Goal: Task Accomplishment & Management: Complete application form

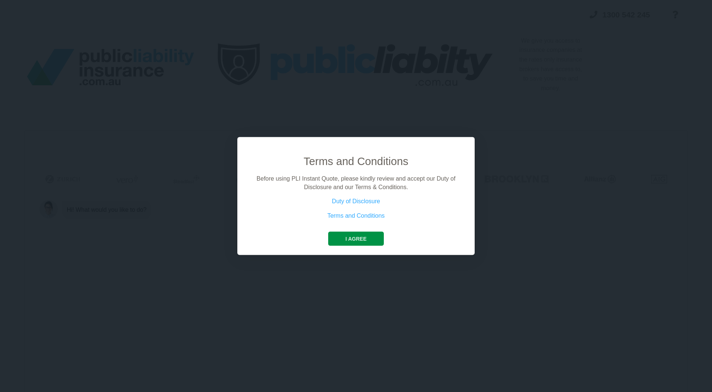
click at [357, 235] on button "I agree" at bounding box center [355, 239] width 55 height 14
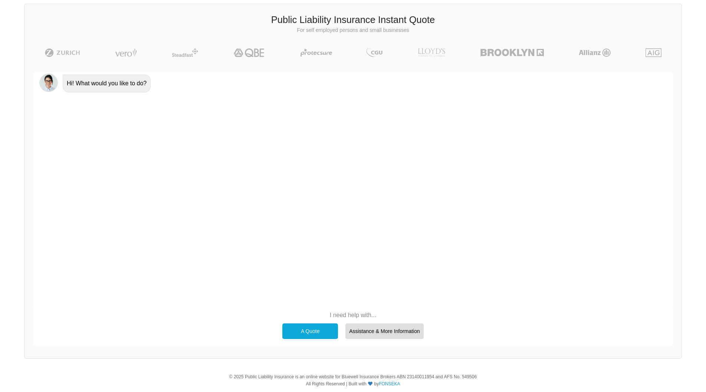
scroll to position [143, 0]
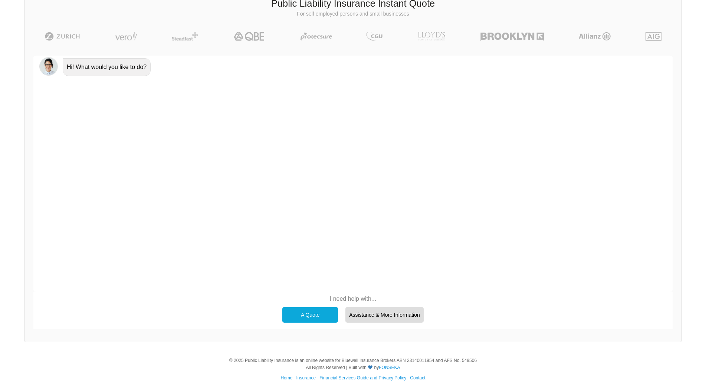
click at [307, 313] on div "A Quote" at bounding box center [310, 315] width 56 height 16
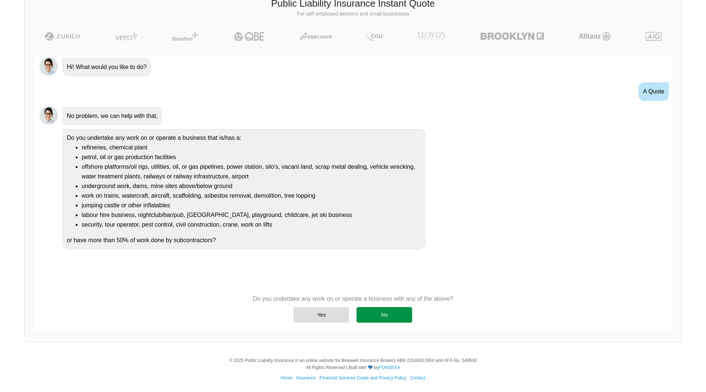
click at [393, 313] on div "No" at bounding box center [385, 315] width 56 height 16
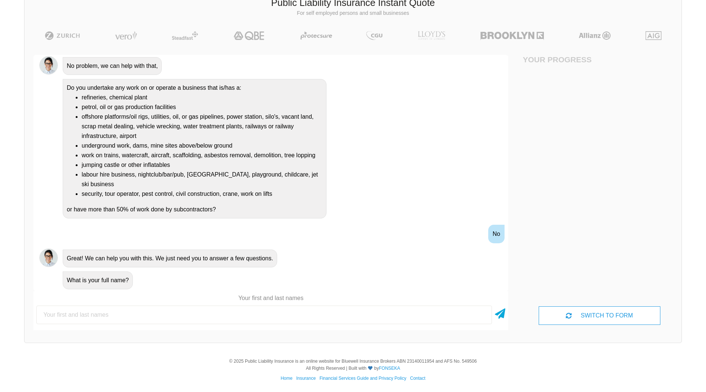
scroll to position [144, 0]
type input "[PERSON_NAME]"
click at [499, 310] on icon at bounding box center [500, 311] width 10 height 13
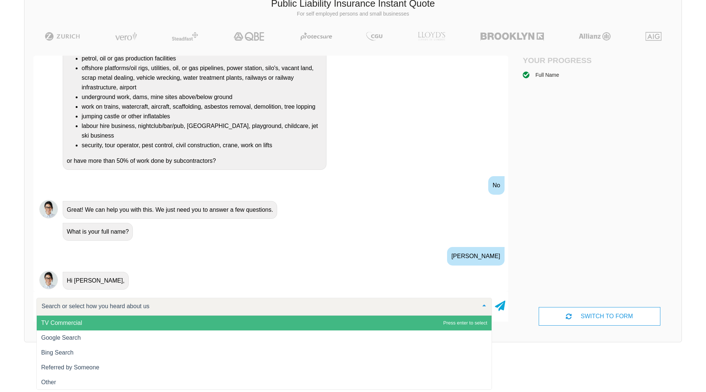
scroll to position [142, 0]
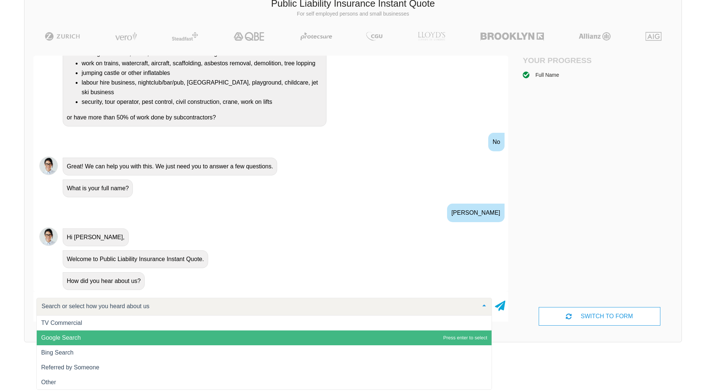
click at [396, 340] on span "Google Search" at bounding box center [264, 338] width 455 height 15
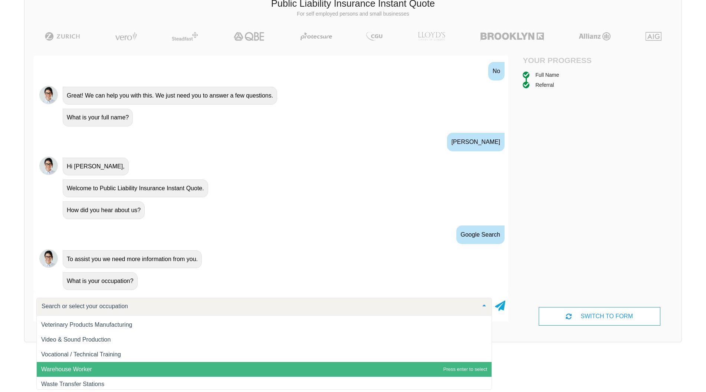
scroll to position [10316, 0]
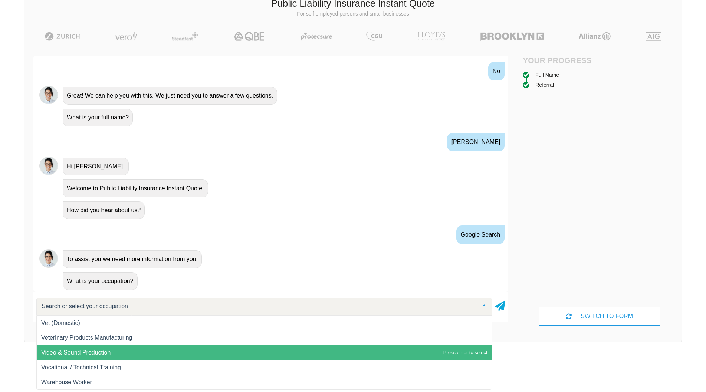
click at [113, 353] on span "Video & Sound Production" at bounding box center [264, 352] width 455 height 15
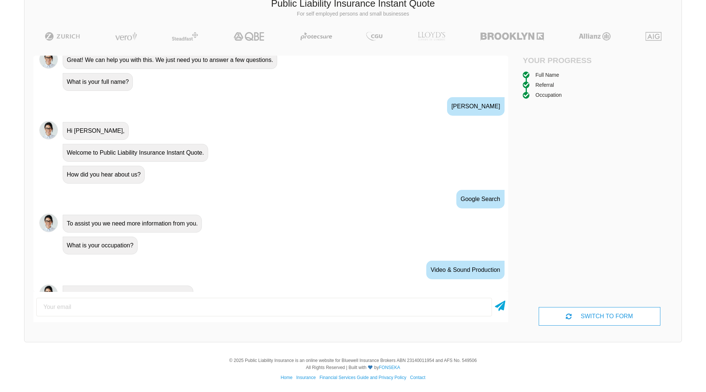
scroll to position [262, 0]
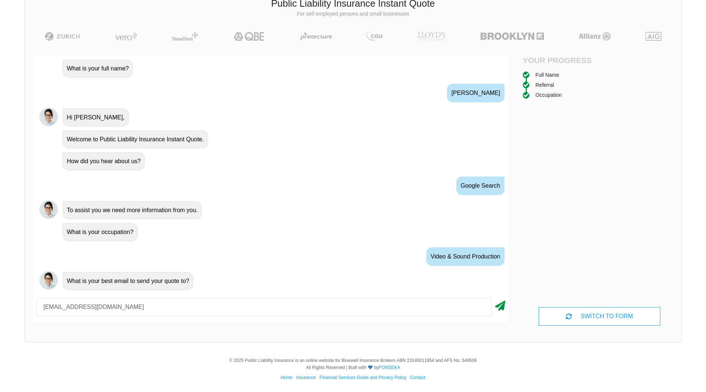
type input "[EMAIL_ADDRESS][DOMAIN_NAME]"
click at [499, 302] on icon at bounding box center [500, 304] width 10 height 13
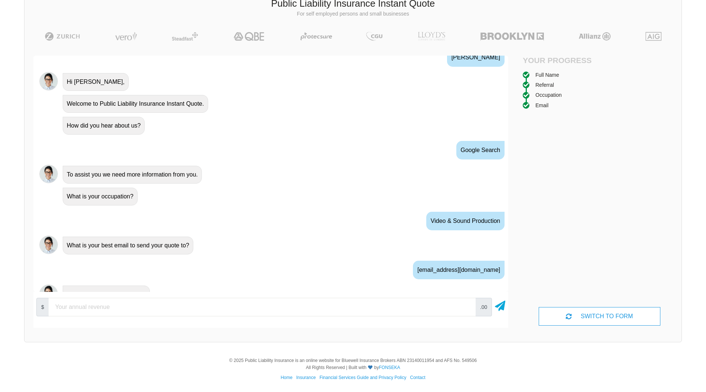
scroll to position [311, 0]
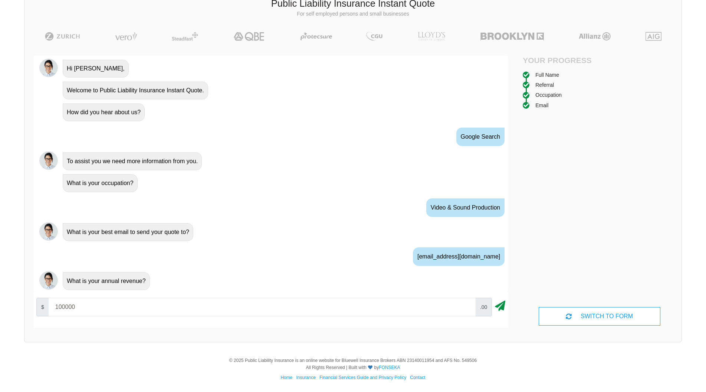
type input "100000"
click at [501, 305] on icon at bounding box center [500, 304] width 10 height 13
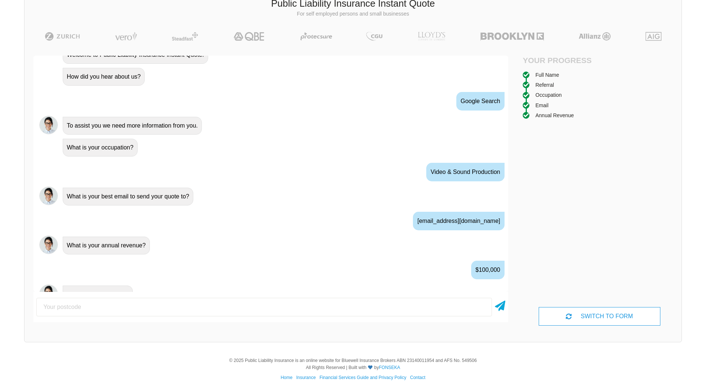
scroll to position [360, 0]
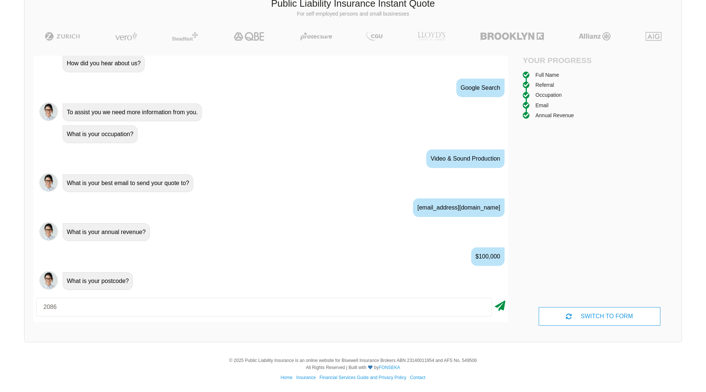
type input "2086"
click at [499, 305] on icon at bounding box center [500, 304] width 10 height 13
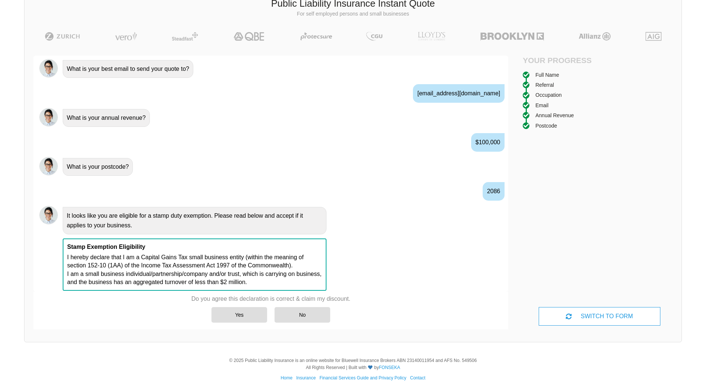
scroll to position [475, 0]
click at [240, 314] on div "Yes" at bounding box center [240, 315] width 56 height 16
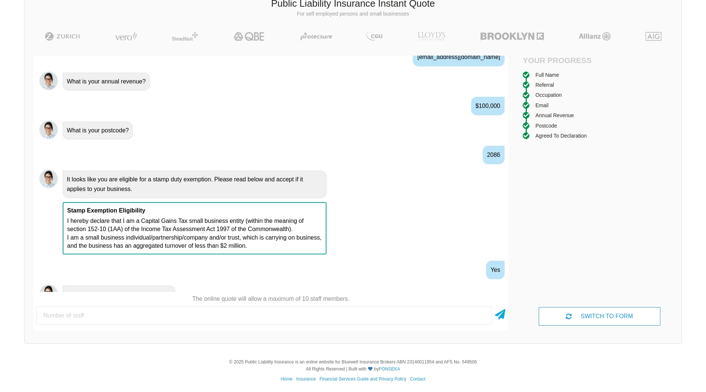
scroll to position [524, 0]
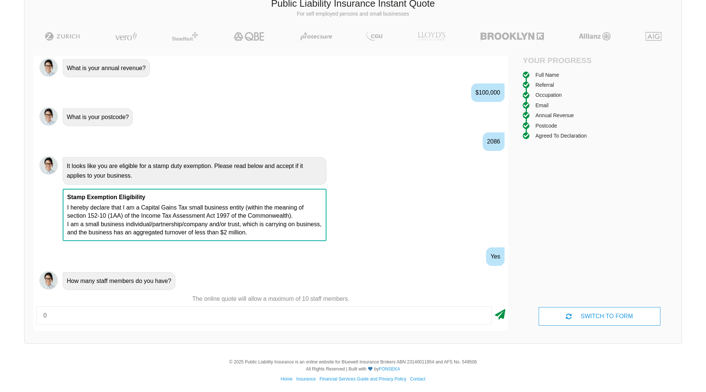
click at [501, 314] on icon at bounding box center [500, 313] width 10 height 13
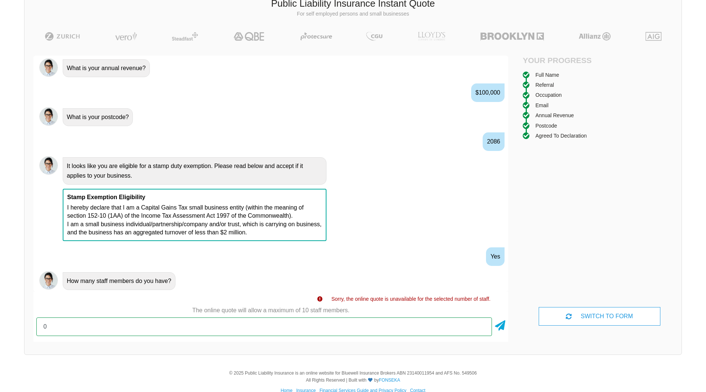
click at [457, 326] on input "0" at bounding box center [264, 327] width 456 height 19
type input "0"
type input "1"
click at [500, 324] on icon at bounding box center [500, 324] width 10 height 13
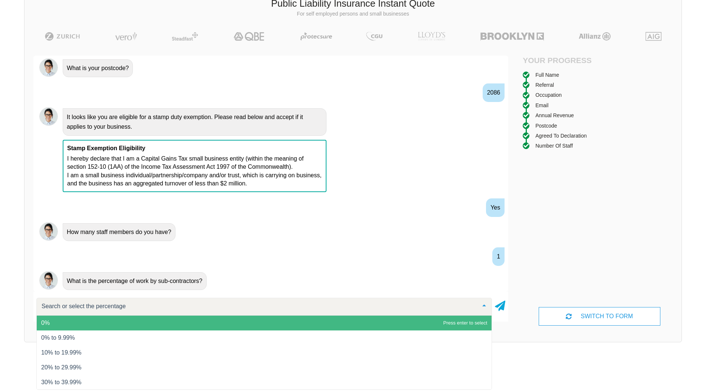
scroll to position [581, 0]
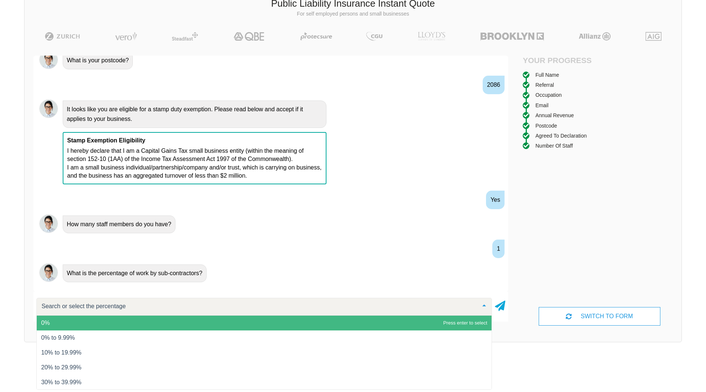
click at [452, 320] on span "0%" at bounding box center [264, 323] width 455 height 15
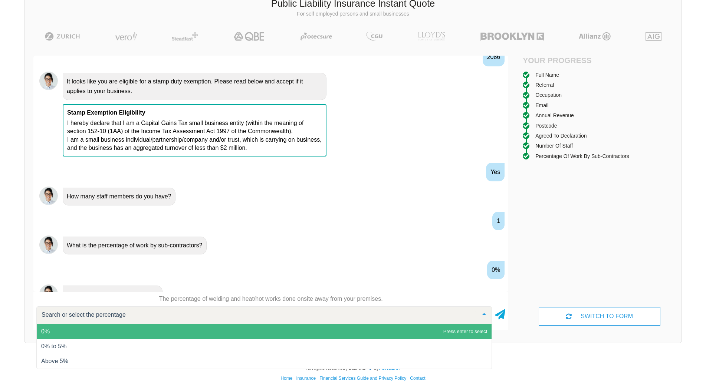
scroll to position [622, 0]
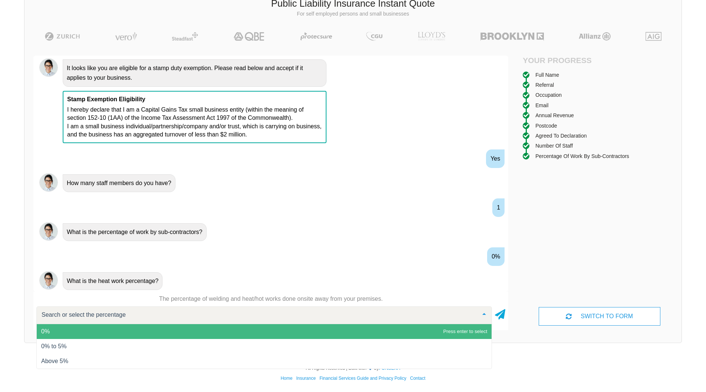
click at [462, 328] on span "0%" at bounding box center [264, 331] width 455 height 15
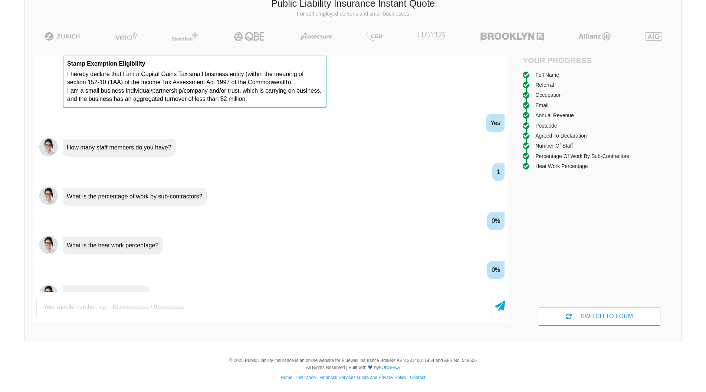
scroll to position [671, 0]
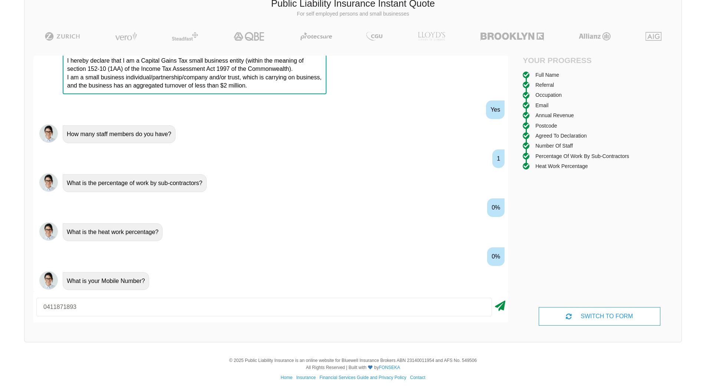
type input "0411871893"
click at [502, 307] on icon at bounding box center [500, 304] width 10 height 13
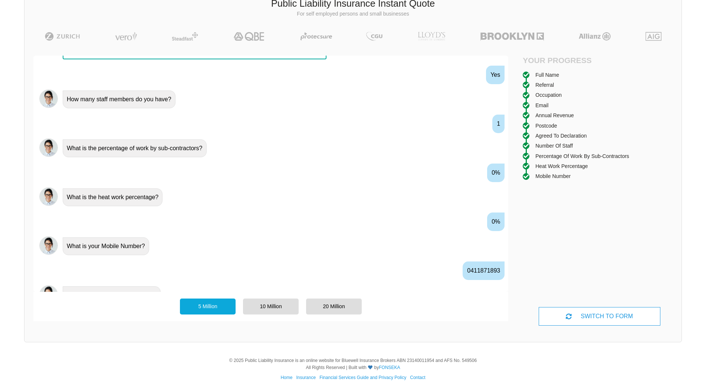
scroll to position [720, 0]
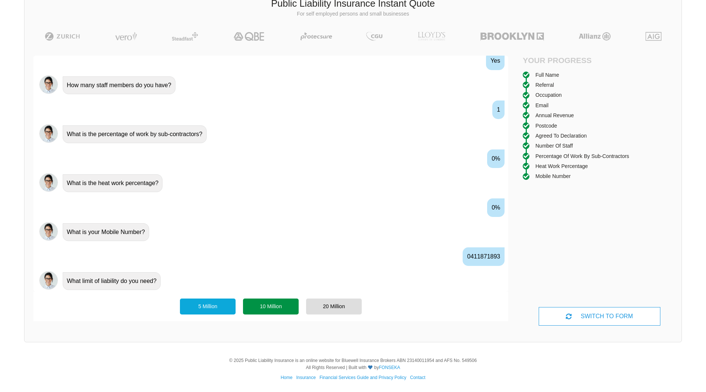
click at [274, 303] on div "10 Million" at bounding box center [271, 307] width 56 height 16
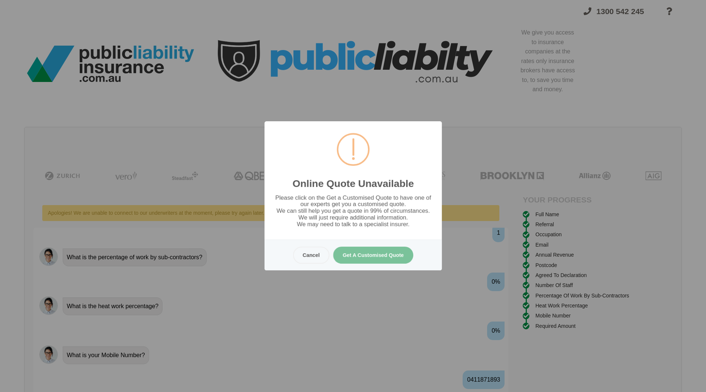
scroll to position [0, 0]
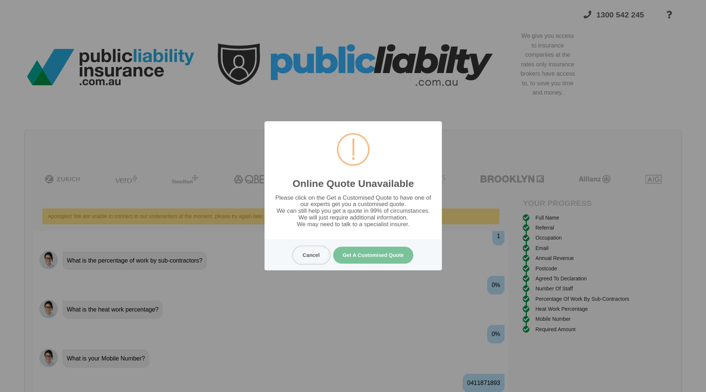
click at [312, 254] on button "Cancel" at bounding box center [311, 255] width 36 height 17
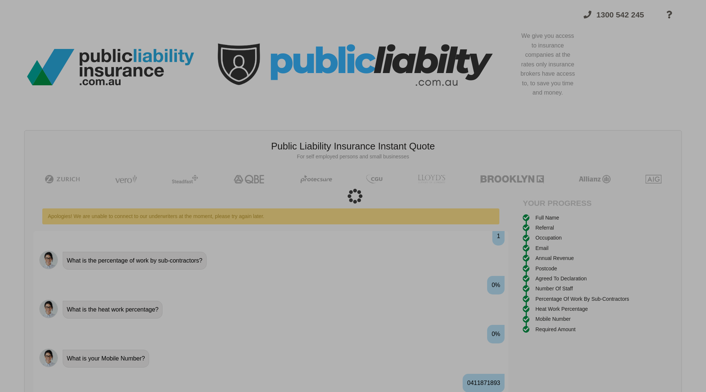
scroll to position [19, 0]
